Goal: Register for event/course

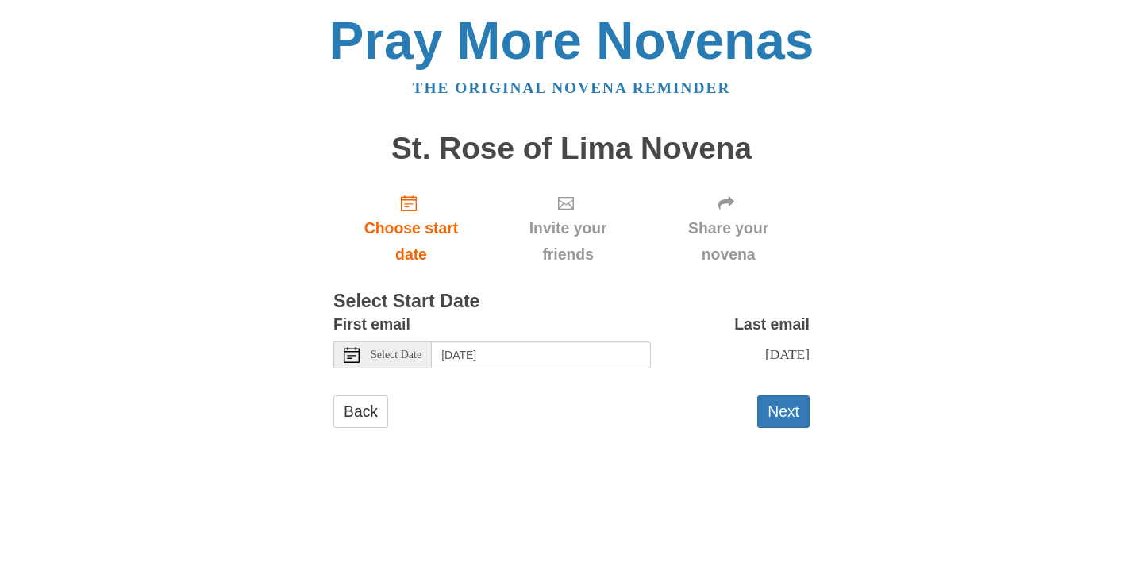
click at [804, 324] on label "Last email" at bounding box center [771, 324] width 75 height 26
click at [531, 356] on input "[DATE]" at bounding box center [541, 354] width 219 height 27
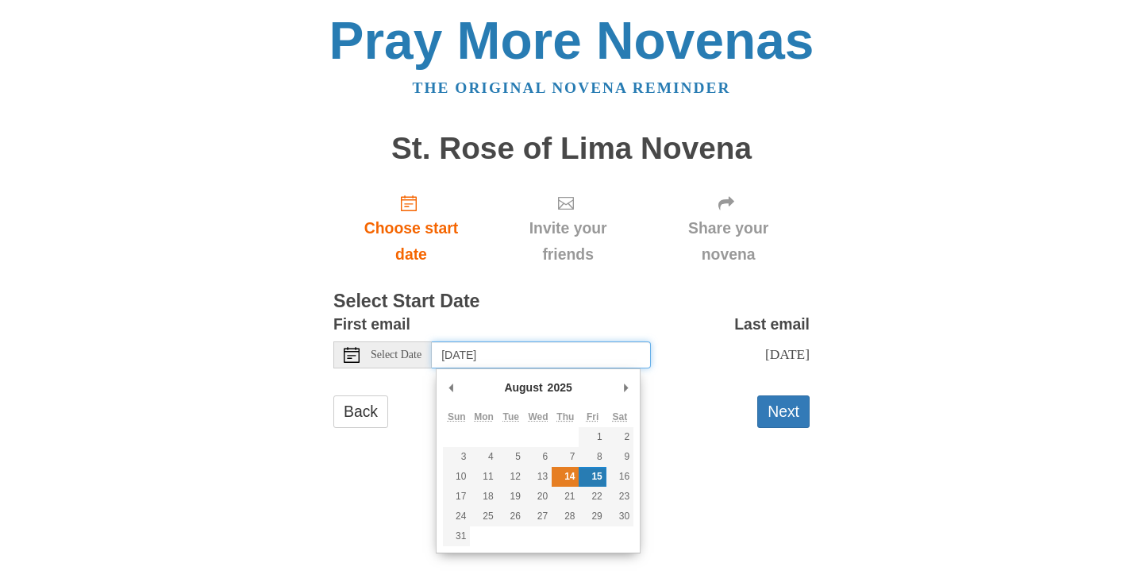
type input "[DATE]"
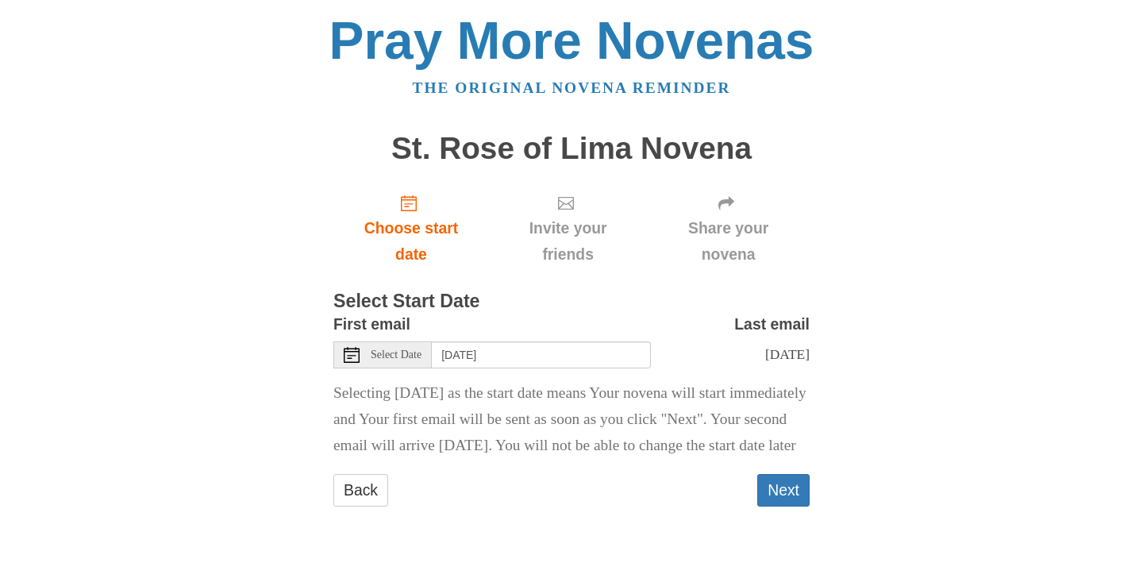
click at [603, 459] on p "Selecting [DATE] as the start date means Your novena will start immediately and…" at bounding box center [571, 419] width 476 height 79
click at [783, 506] on button "Next" at bounding box center [783, 490] width 52 height 33
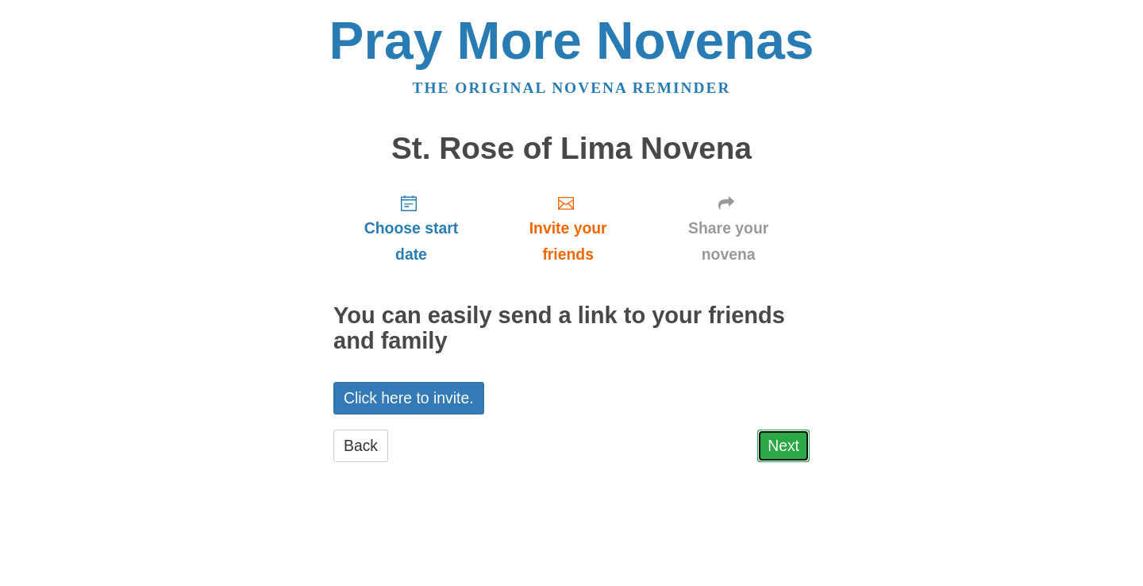
click at [778, 447] on link "Next" at bounding box center [783, 445] width 52 height 33
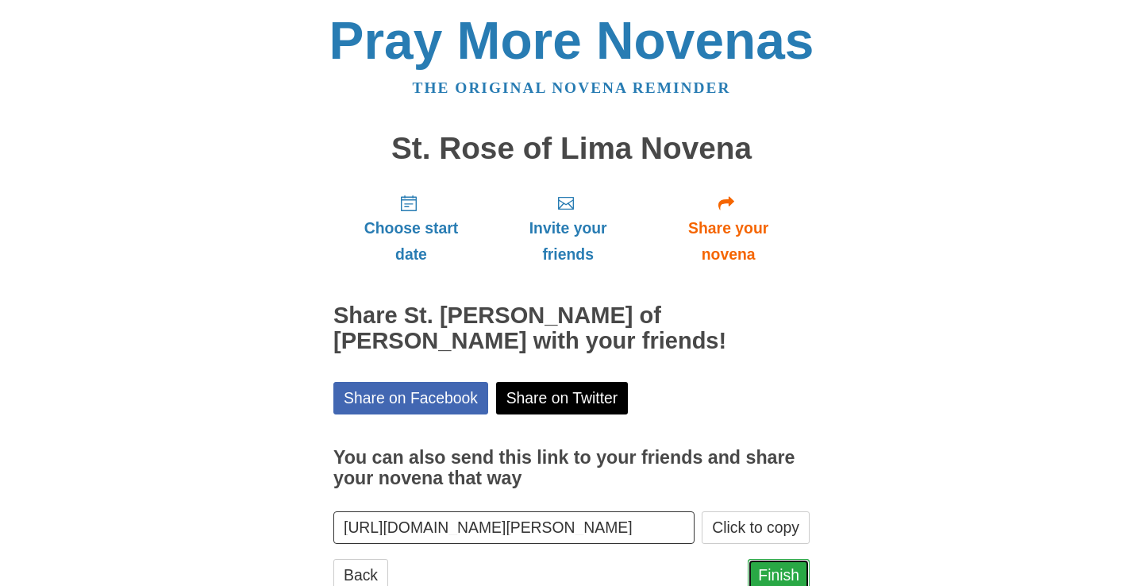
click at [784, 567] on link "Finish" at bounding box center [779, 575] width 62 height 33
